Goal: Task Accomplishment & Management: Manage account settings

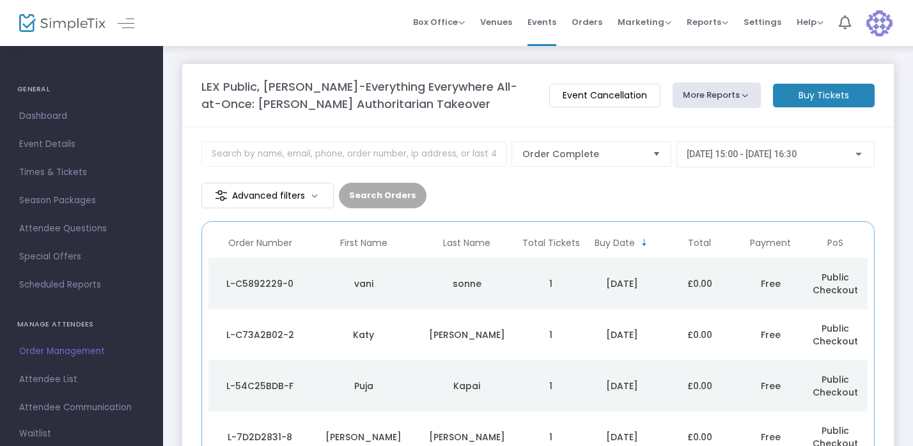
click at [252, 281] on div "L-C5892229-0" at bounding box center [260, 284] width 97 height 13
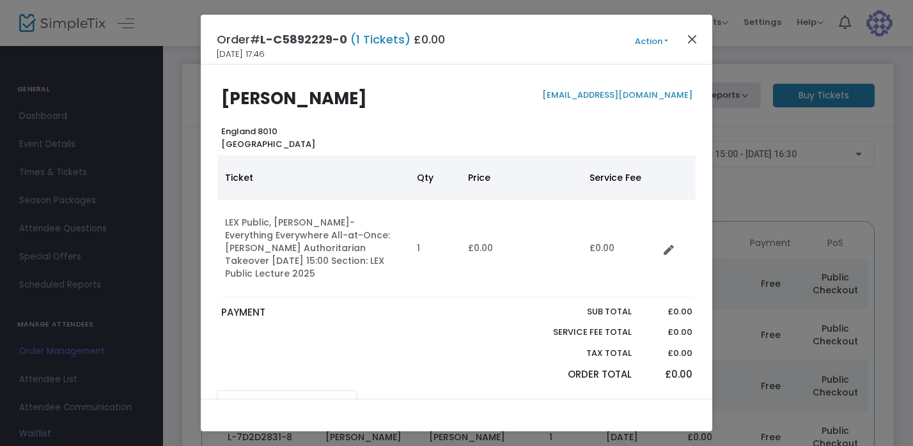
click at [694, 37] on button "Close" at bounding box center [692, 39] width 17 height 17
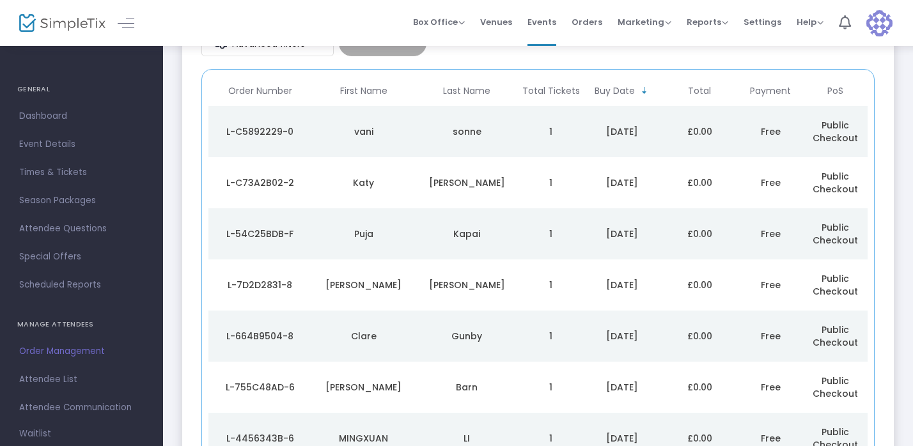
scroll to position [138, 0]
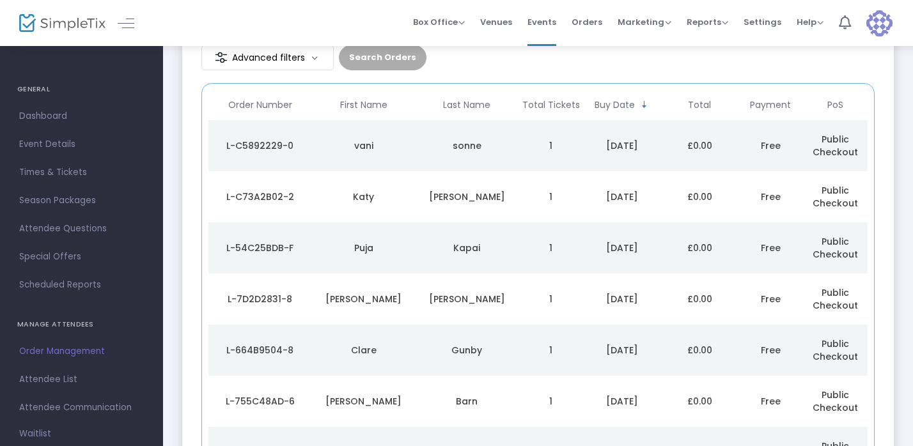
click at [363, 141] on div "vani" at bounding box center [363, 145] width 97 height 13
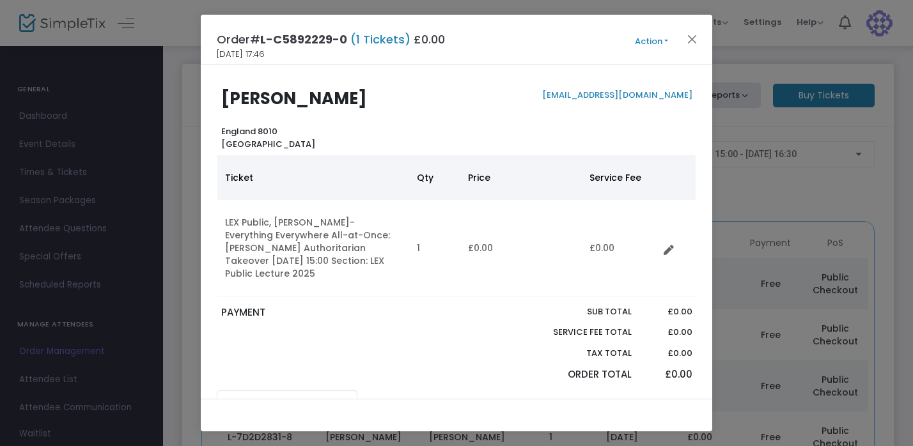
scroll to position [0, 0]
click at [689, 36] on button "Close" at bounding box center [692, 39] width 17 height 17
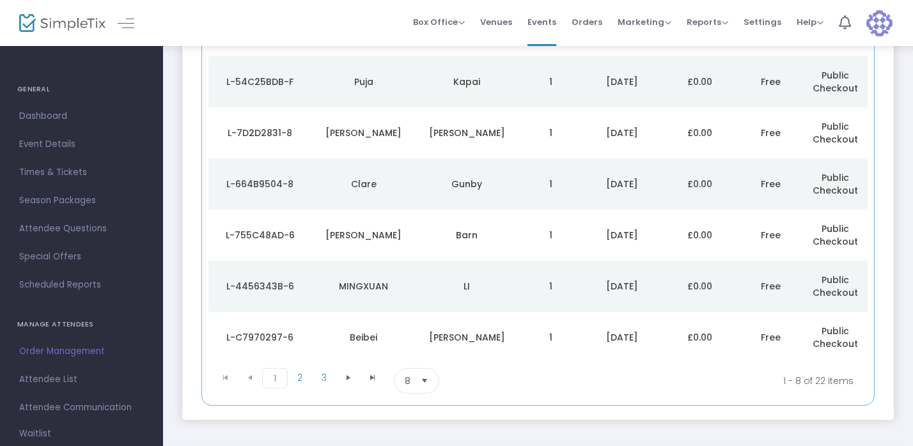
scroll to position [304, 0]
click at [298, 375] on span "2" at bounding box center [300, 378] width 24 height 19
click at [257, 182] on div "L-A46B288E-6" at bounding box center [260, 184] width 97 height 13
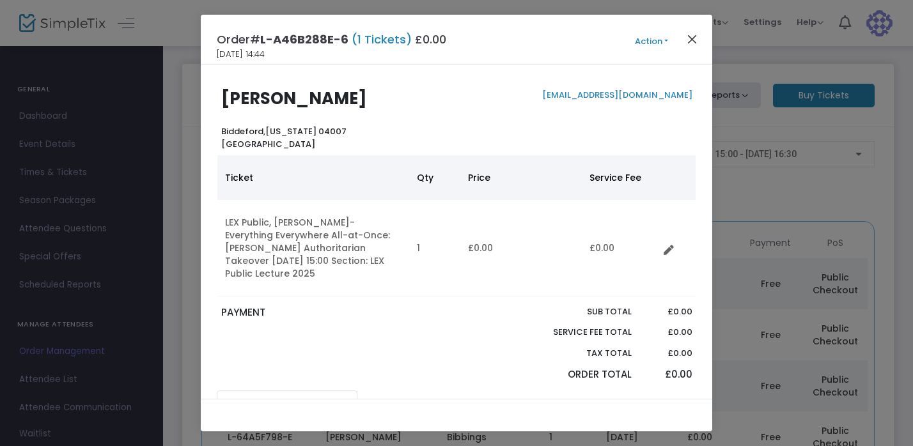
click at [693, 38] on button "Close" at bounding box center [692, 39] width 17 height 17
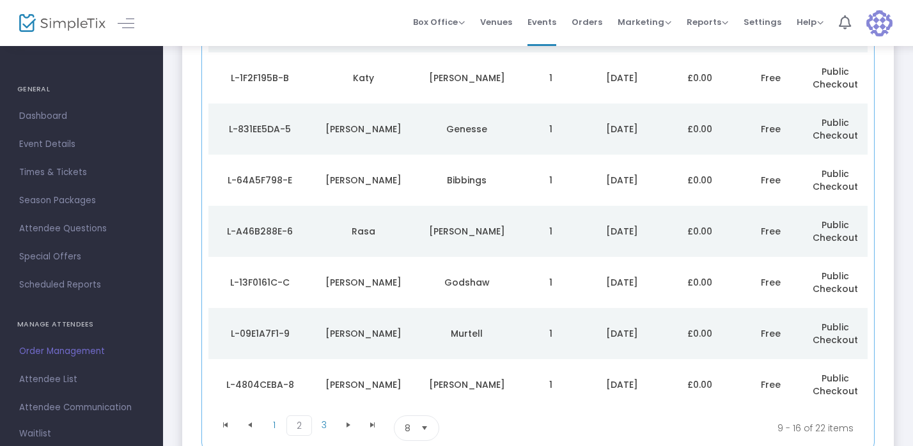
click at [263, 379] on div "L-4804CEBA-8" at bounding box center [260, 385] width 97 height 13
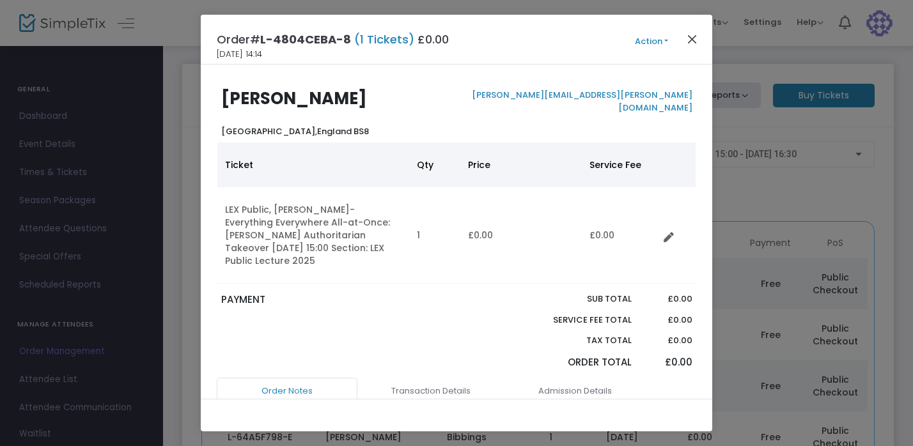
click at [692, 35] on button "Close" at bounding box center [692, 39] width 17 height 17
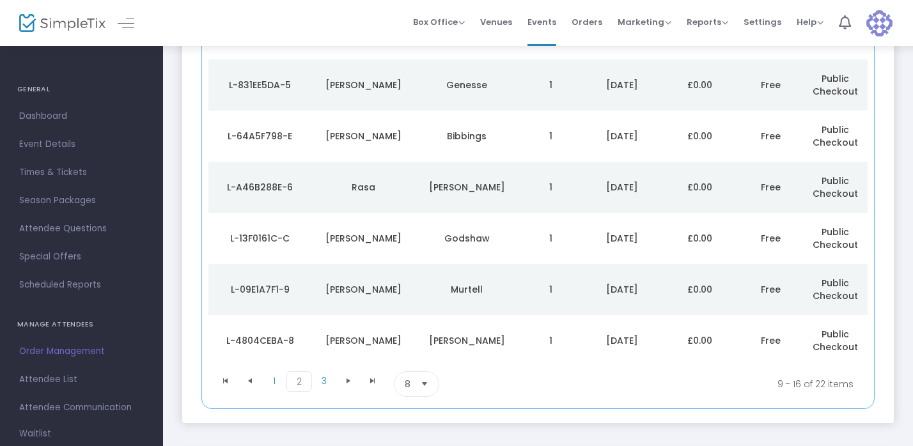
scroll to position [309, 0]
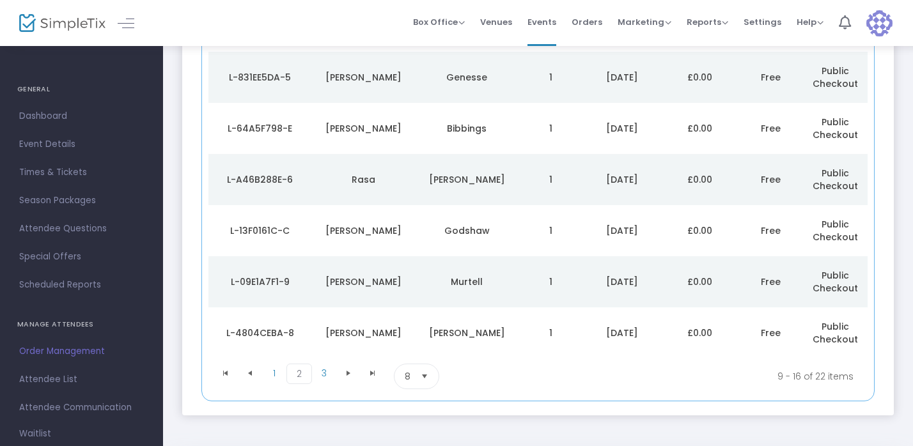
click at [266, 277] on div "L-09E1A7F1-9" at bounding box center [260, 282] width 97 height 13
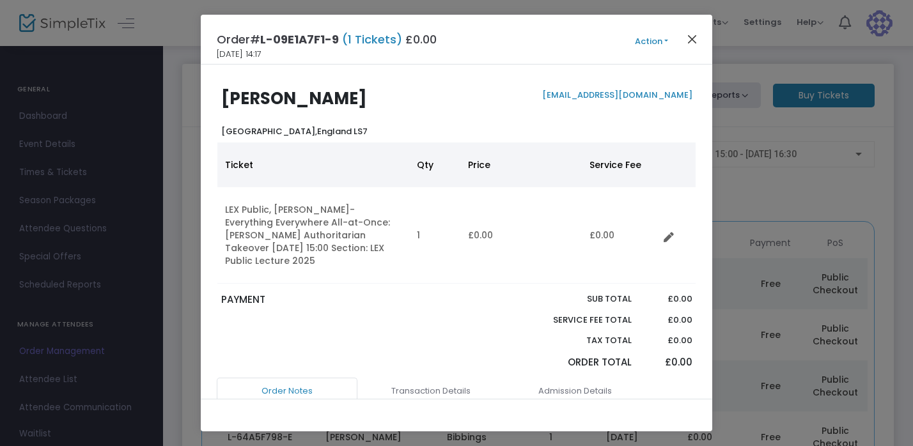
click at [688, 36] on button "Close" at bounding box center [692, 39] width 17 height 17
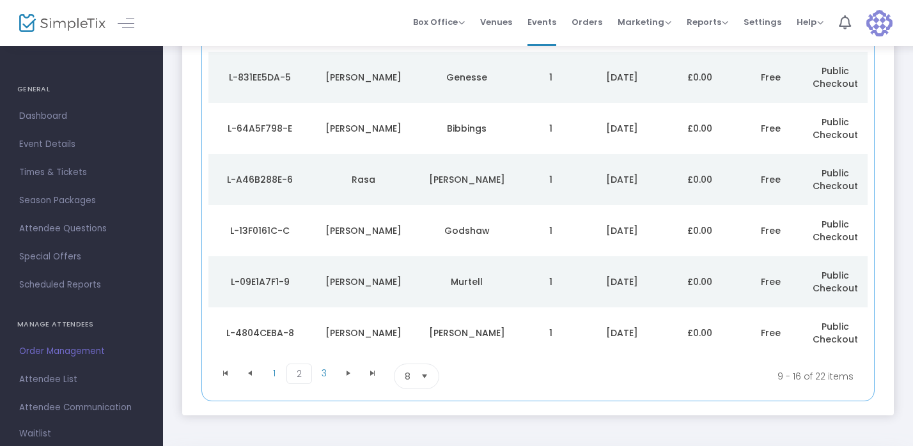
scroll to position [257, 0]
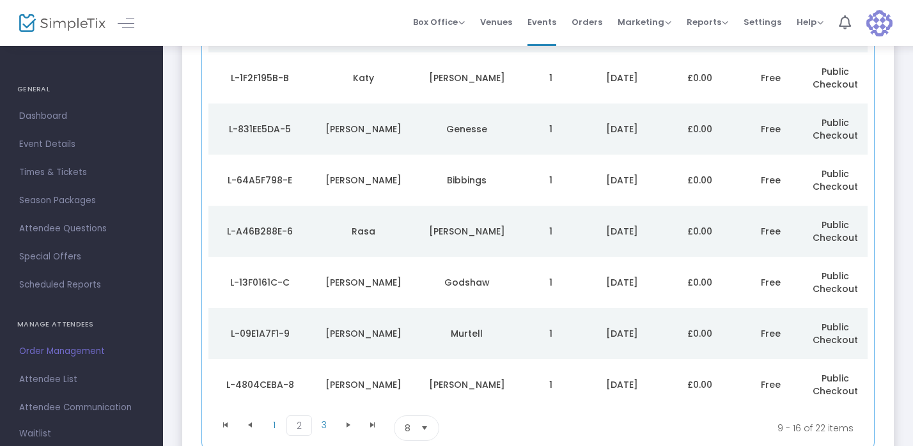
click at [252, 280] on div "L-13F0161C-C" at bounding box center [260, 282] width 97 height 13
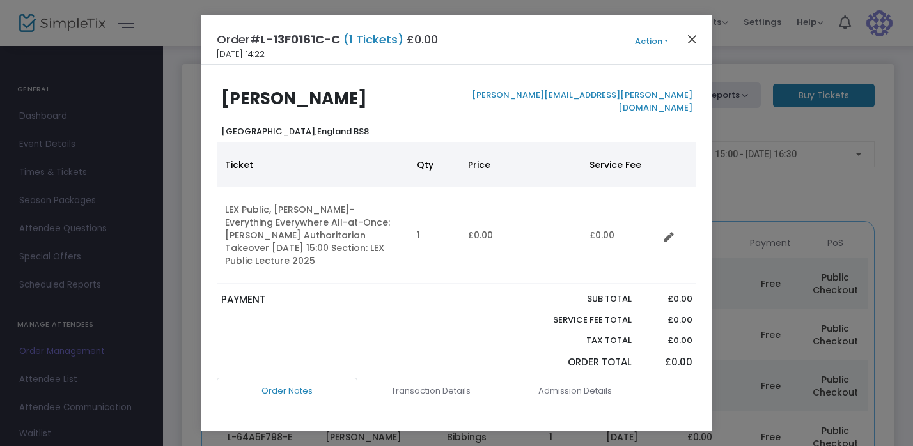
click at [693, 32] on button "Close" at bounding box center [692, 39] width 17 height 17
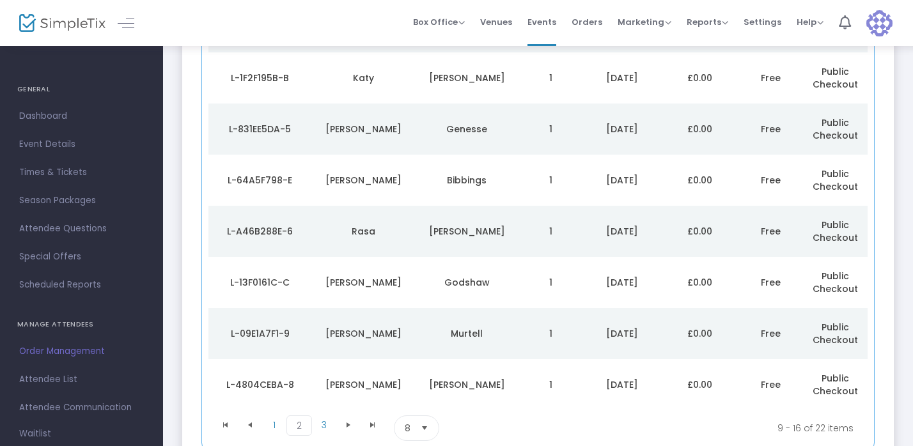
click at [248, 125] on div "L-831EE5DA-5" at bounding box center [260, 129] width 97 height 13
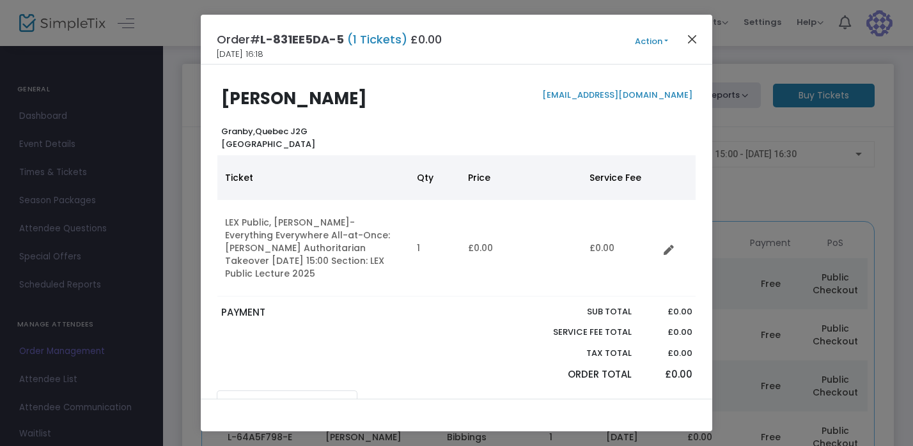
click at [687, 34] on button "Close" at bounding box center [692, 39] width 17 height 17
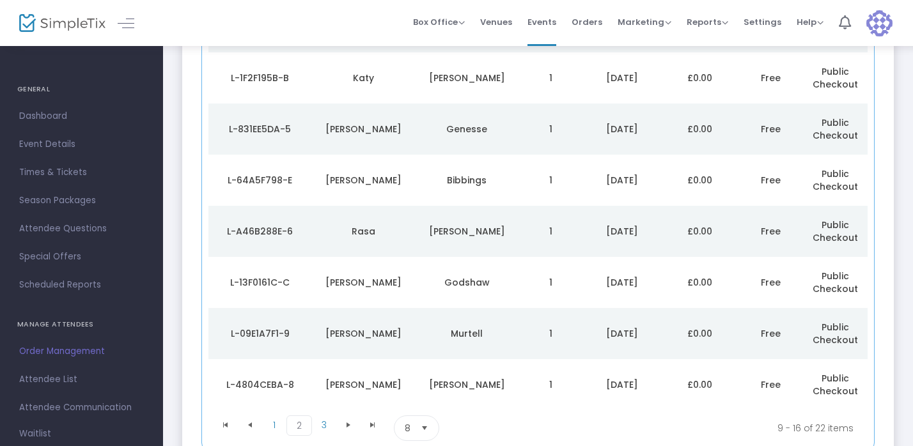
click at [239, 73] on div "L-1F2F195B-B" at bounding box center [260, 78] width 97 height 13
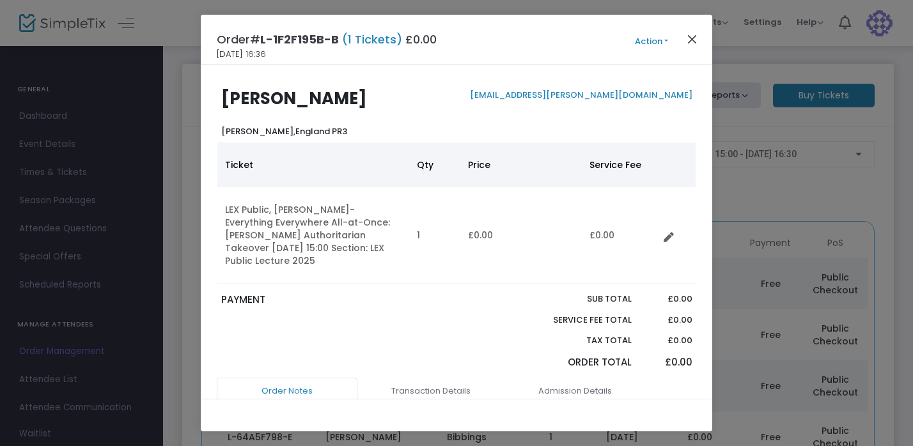
click at [693, 38] on button "Close" at bounding box center [692, 39] width 17 height 17
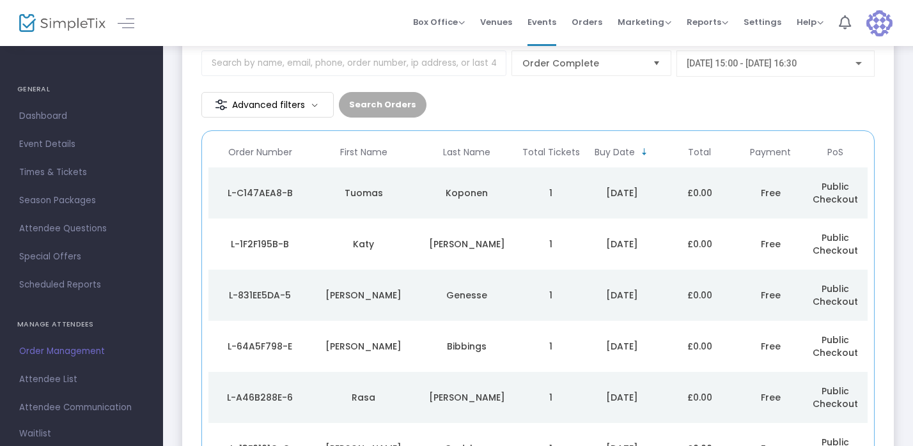
scroll to position [86, 0]
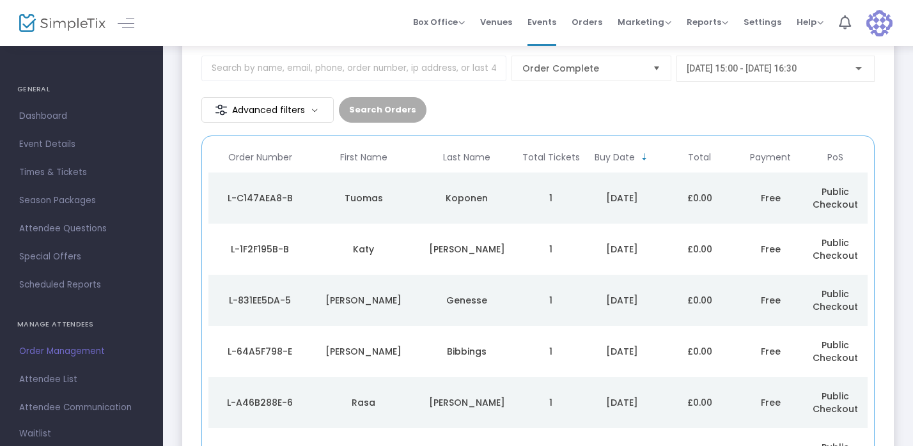
click at [252, 192] on div "L-C147AEA8-B" at bounding box center [260, 198] width 97 height 13
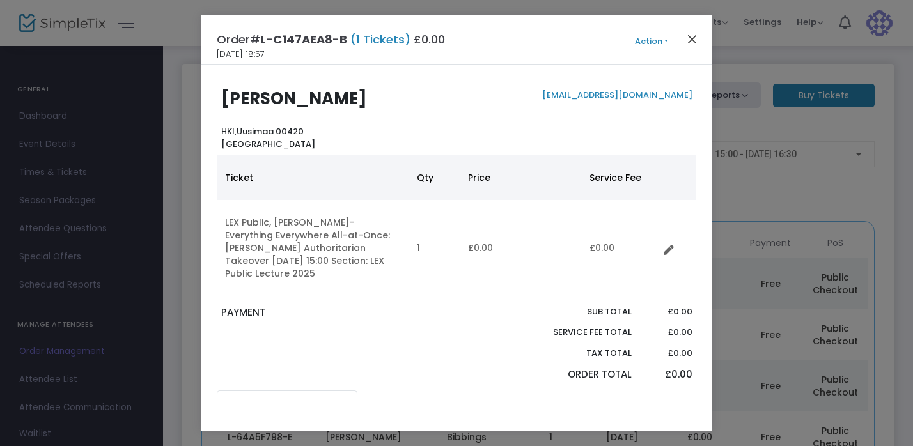
click at [689, 36] on button "Close" at bounding box center [692, 39] width 17 height 17
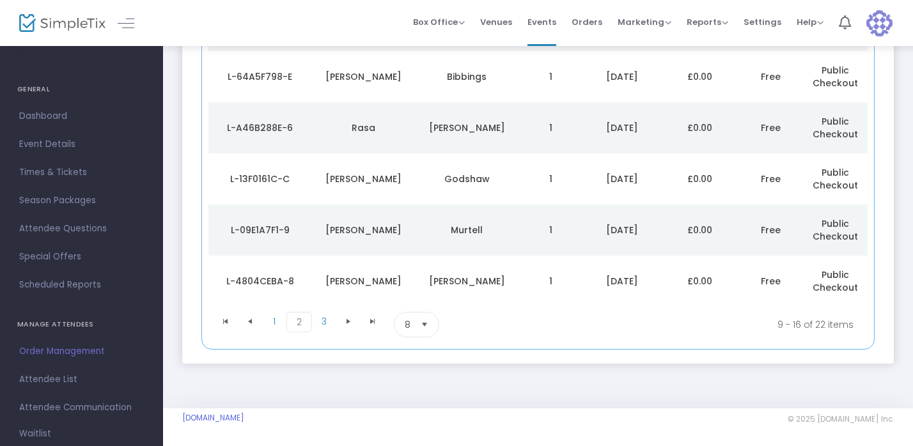
scroll to position [360, 0]
click at [322, 318] on span "3" at bounding box center [324, 322] width 24 height 19
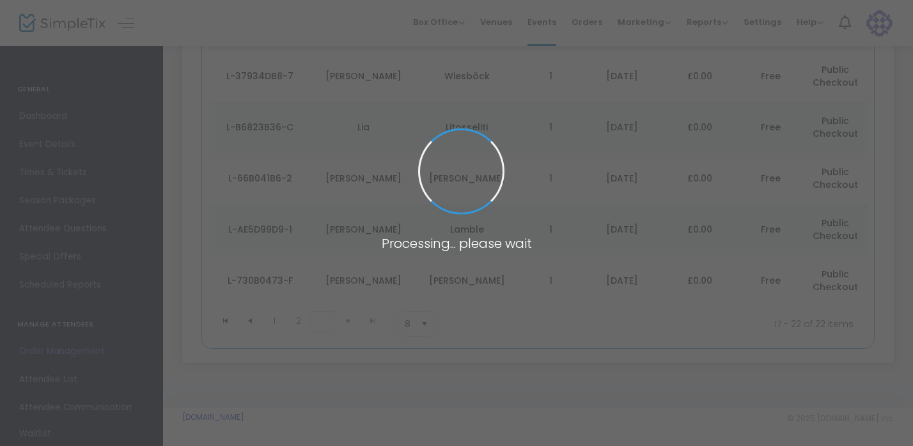
scroll to position [258, 0]
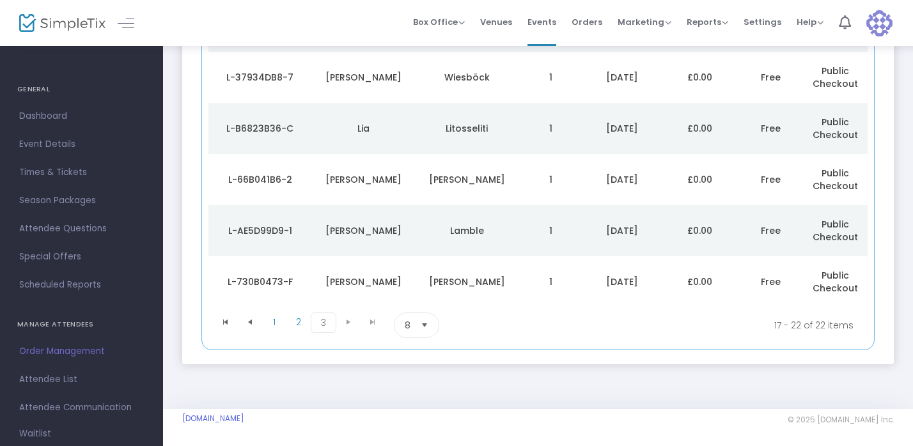
click at [251, 278] on div "L-730B0473-F" at bounding box center [260, 282] width 97 height 13
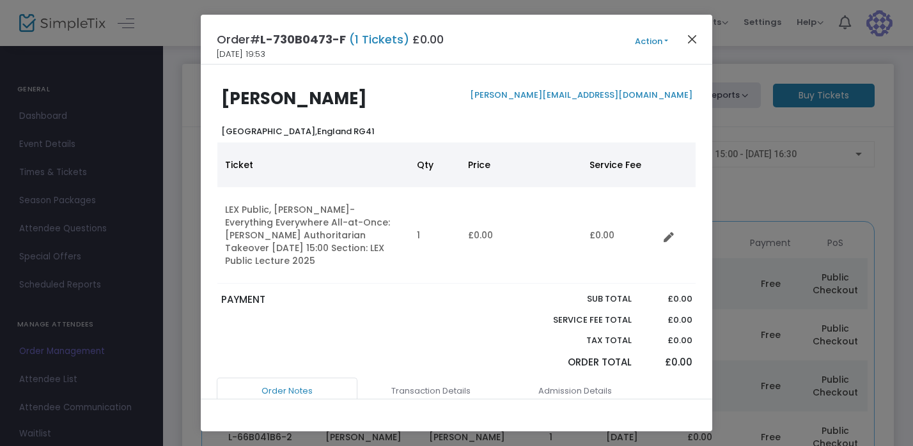
click at [689, 35] on button "Close" at bounding box center [692, 39] width 17 height 17
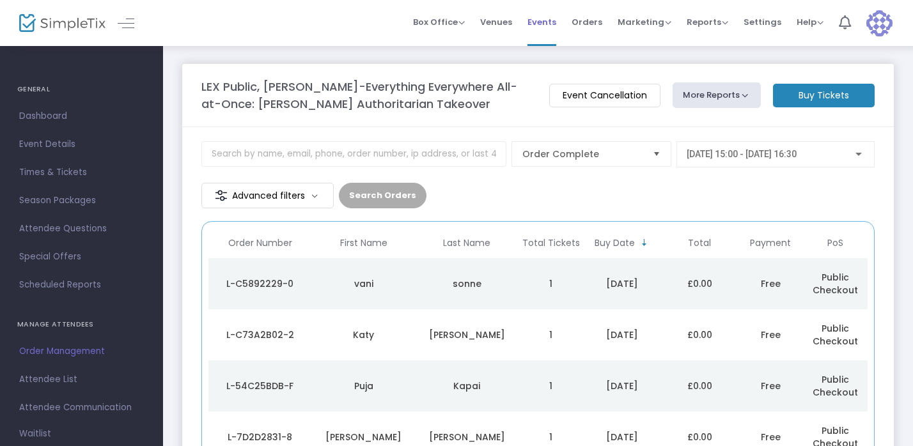
click at [552, 19] on span "Events" at bounding box center [542, 22] width 29 height 33
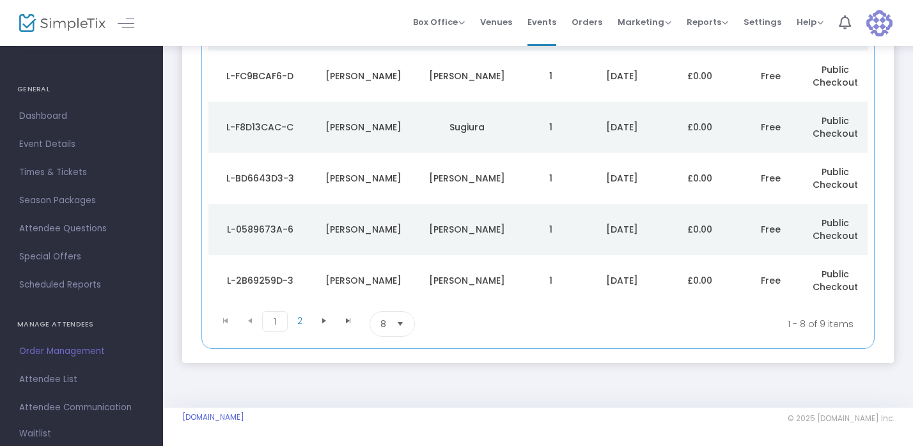
scroll to position [373, 0]
